Goal: Task Accomplishment & Management: Use online tool/utility

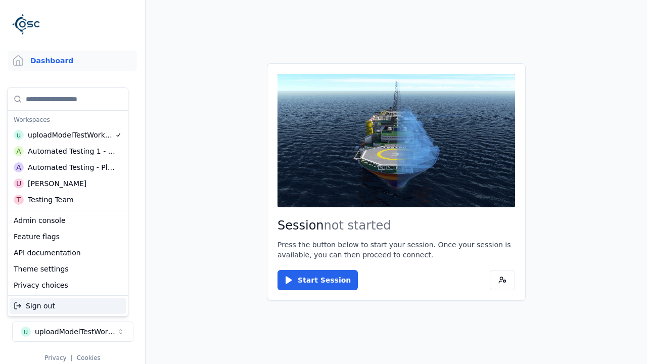
click at [68, 167] on div "Automated Testing - Playwright" at bounding box center [71, 167] width 87 height 10
click at [324, 182] on html "Support Dashboard Assets 3D Models Scenes Datasets Recordings Support Documenta…" at bounding box center [323, 182] width 647 height 364
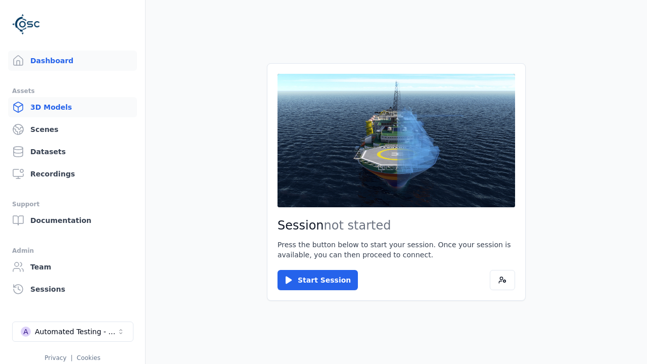
click at [72, 107] on link "3D Models" at bounding box center [72, 107] width 129 height 20
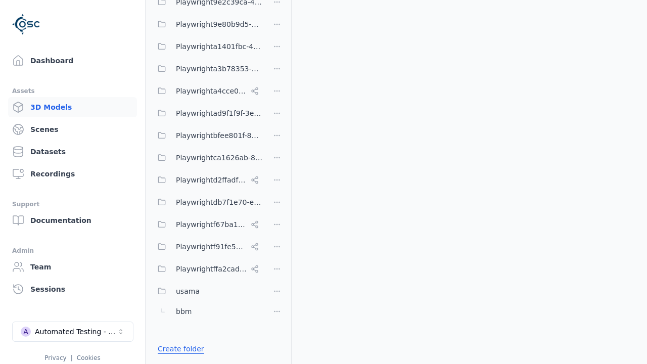
click at [178, 349] on link "Create folder" at bounding box center [181, 349] width 47 height 10
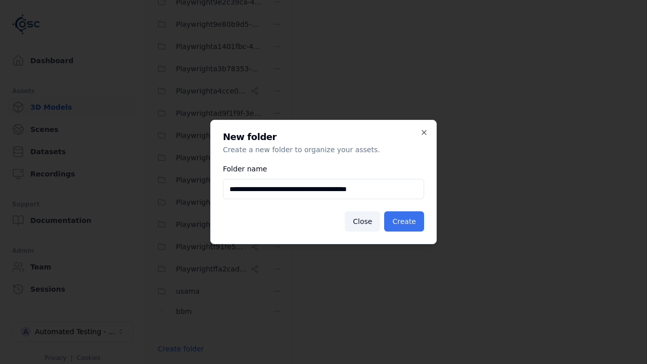
type input "**********"
click at [406, 221] on button "Create" at bounding box center [404, 221] width 40 height 20
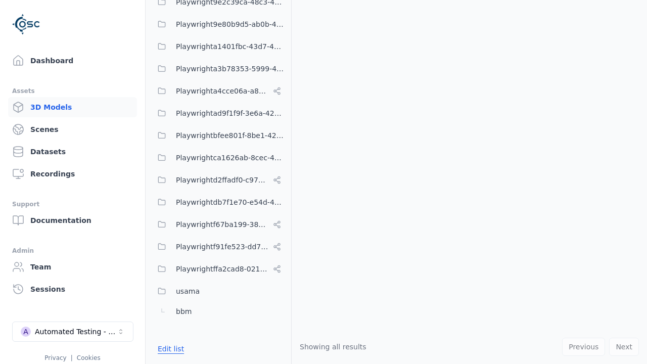
click at [169, 349] on button "Edit list" at bounding box center [171, 349] width 38 height 18
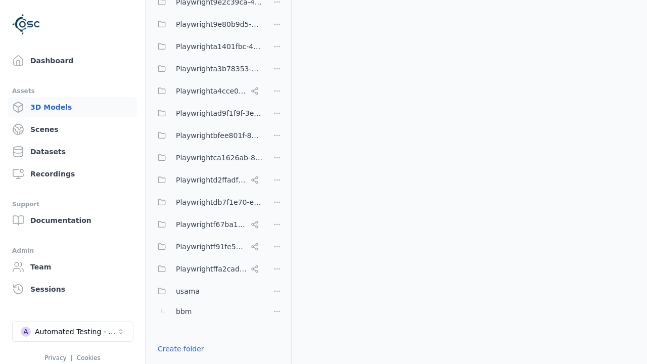
click at [277, 182] on html "Support Dashboard Assets 3D Models Scenes Datasets Recordings Support Documenta…" at bounding box center [323, 182] width 647 height 364
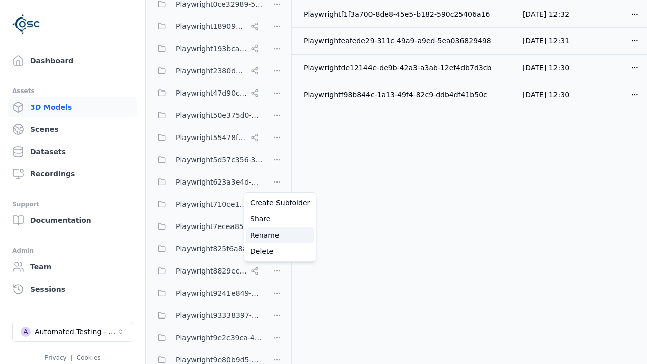
click at [277, 235] on div "Rename" at bounding box center [280, 235] width 68 height 16
